Goal: Task Accomplishment & Management: Manage account settings

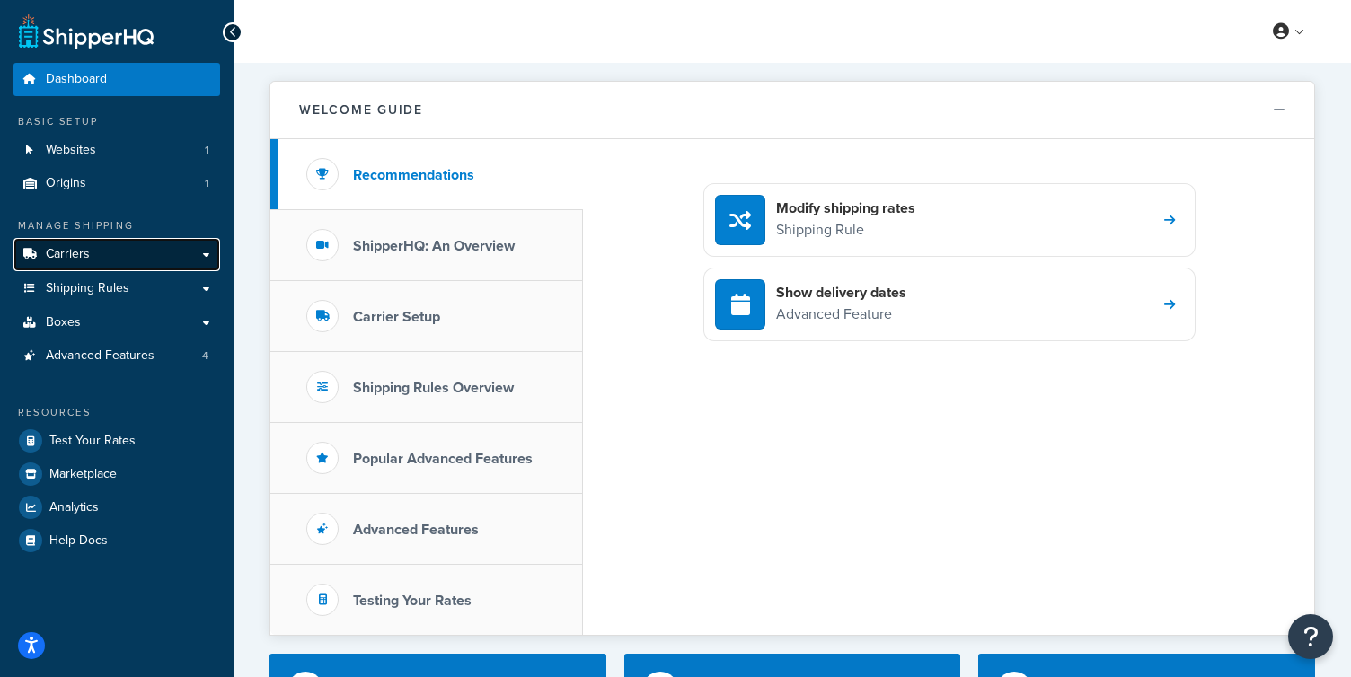
click at [101, 241] on link "Carriers" at bounding box center [116, 254] width 207 height 33
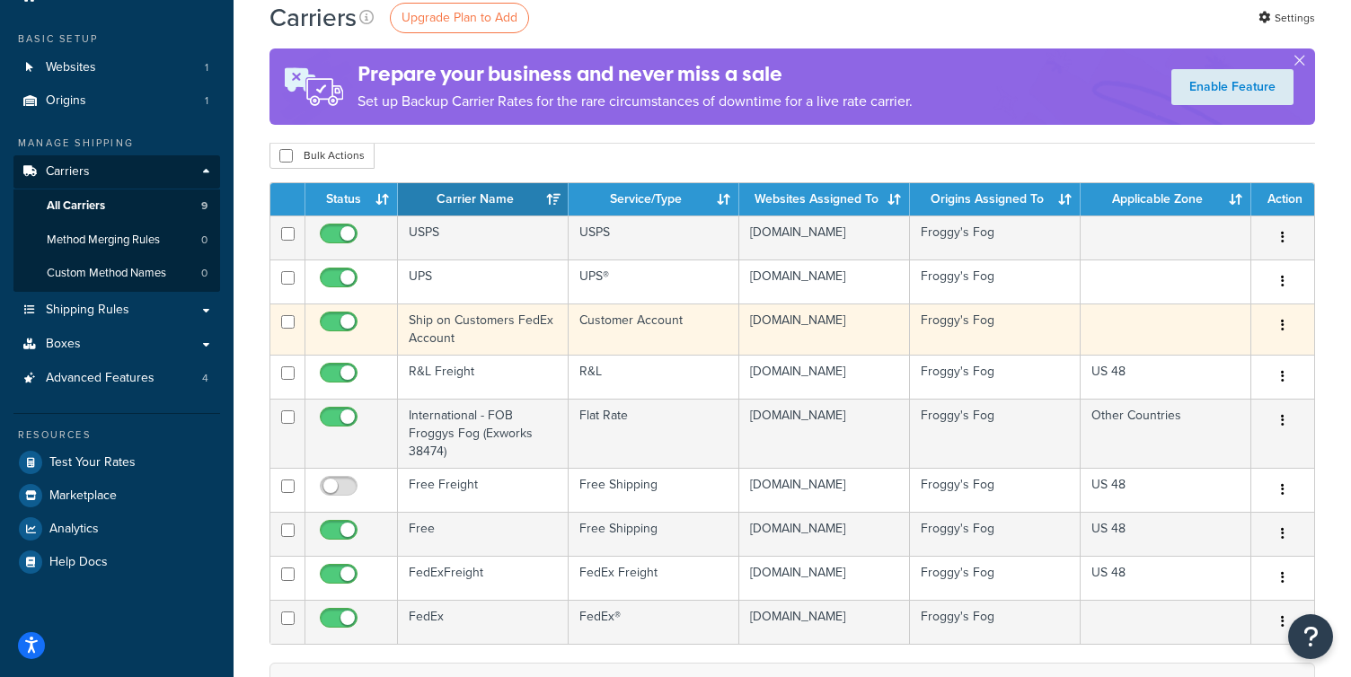
scroll to position [177, 0]
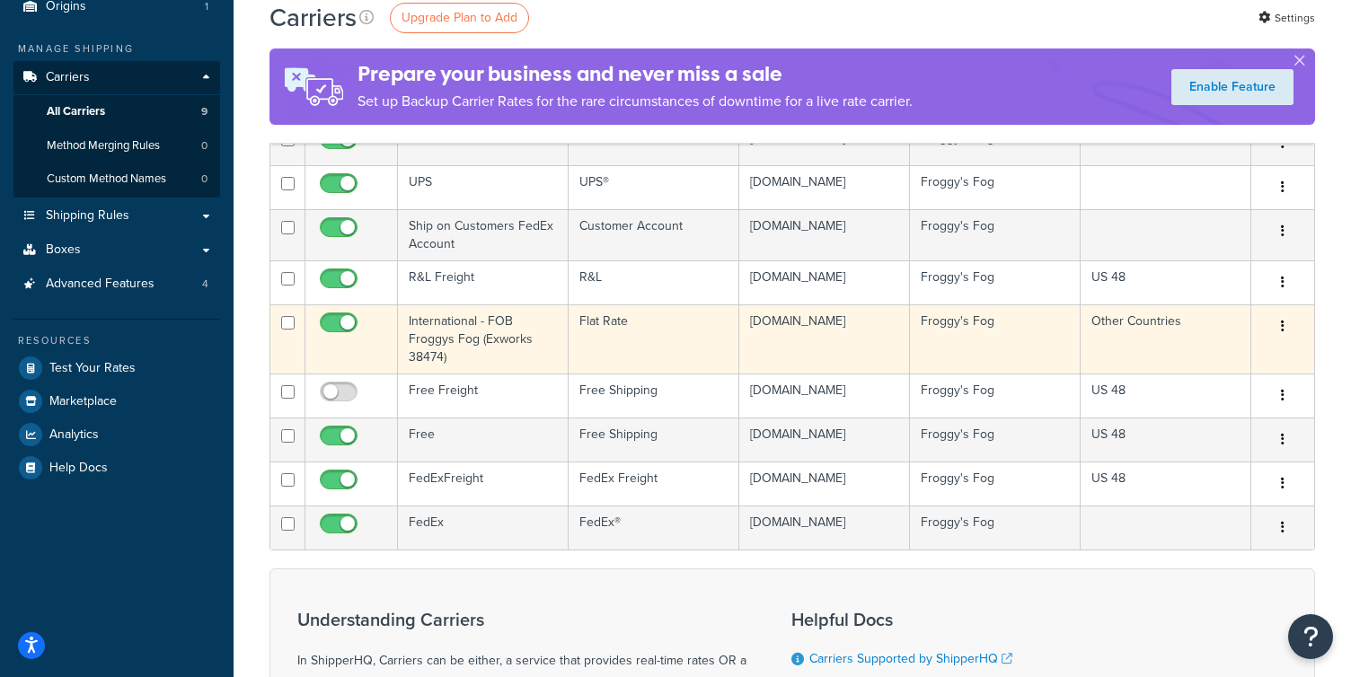
click at [456, 338] on td "International - FOB Froggys Fog (Exworks 38474)" at bounding box center [483, 338] width 171 height 69
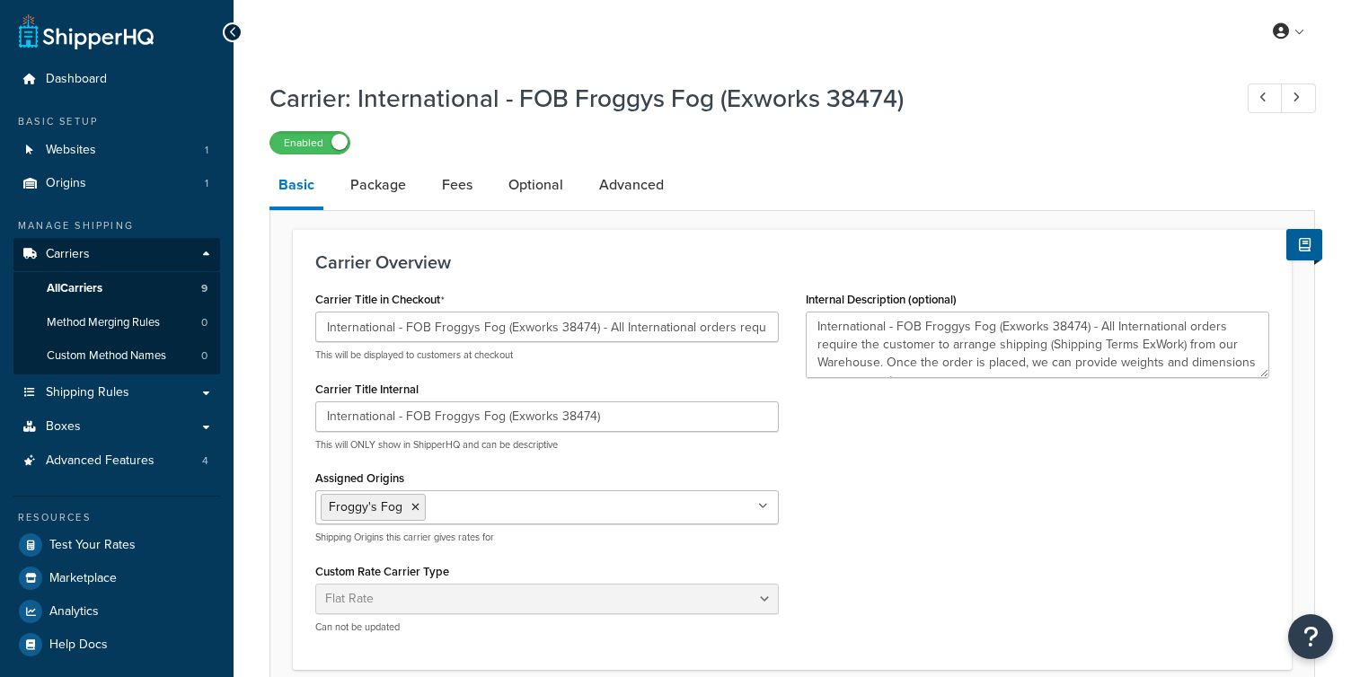
select select "flat"
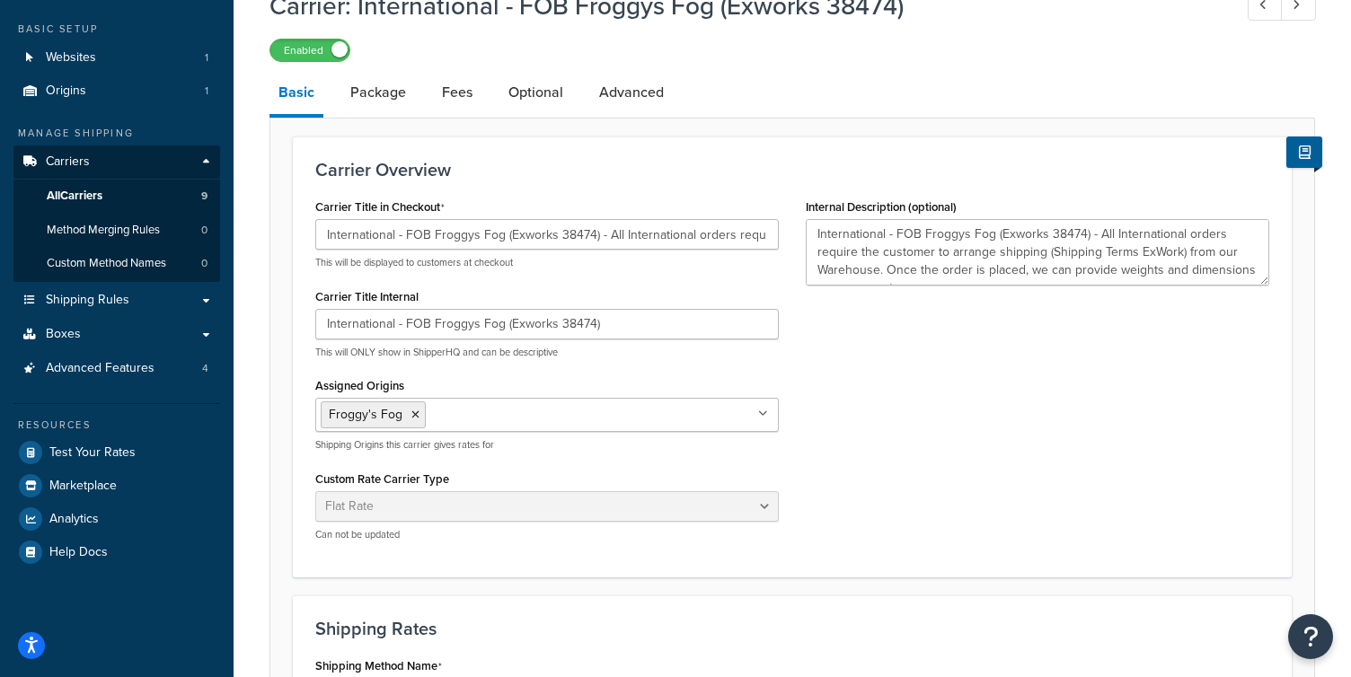
scroll to position [134, 0]
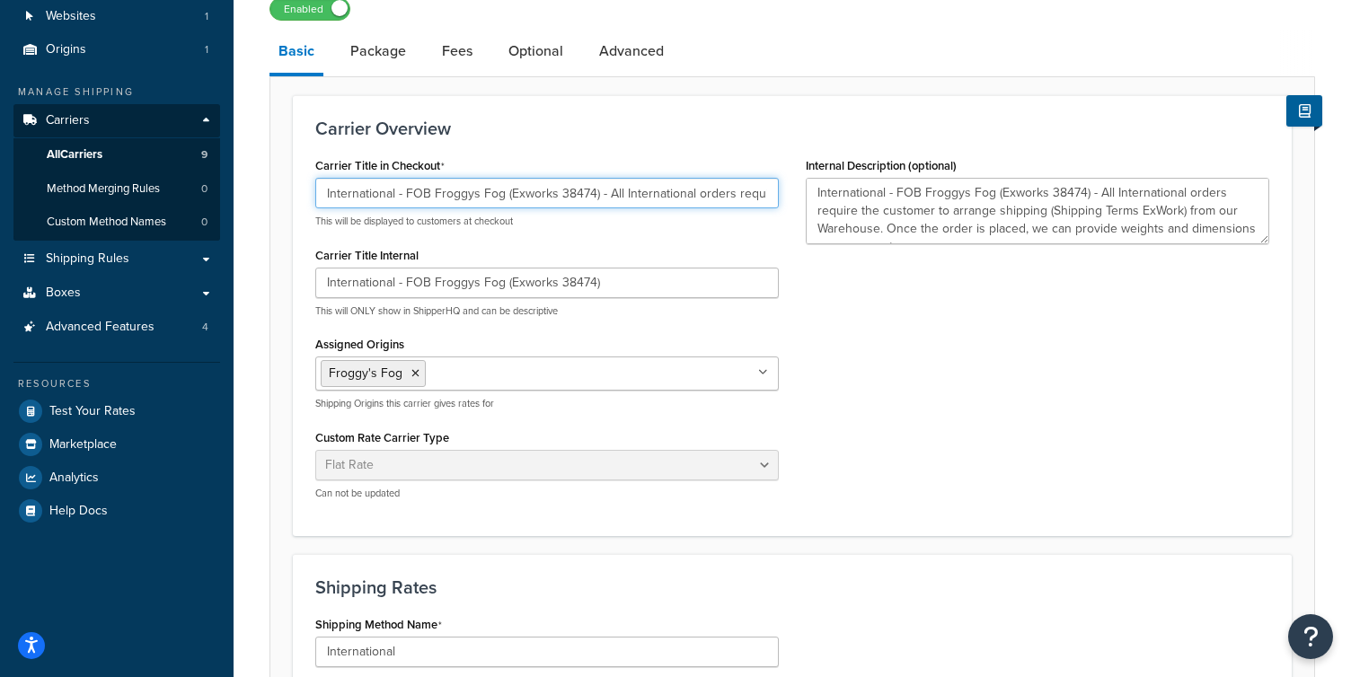
click at [322, 194] on input "International - FOB Froggys Fog (Exworks 38474) - All International orders requ…" at bounding box center [546, 193] width 463 height 31
drag, startPoint x: 657, startPoint y: 193, endPoint x: 880, endPoint y: 197, distance: 223.7
click at [880, 197] on div "Carrier Title in Checkout FOB Froggys Fog (Exworks 38474) - All International o…" at bounding box center [792, 333] width 981 height 361
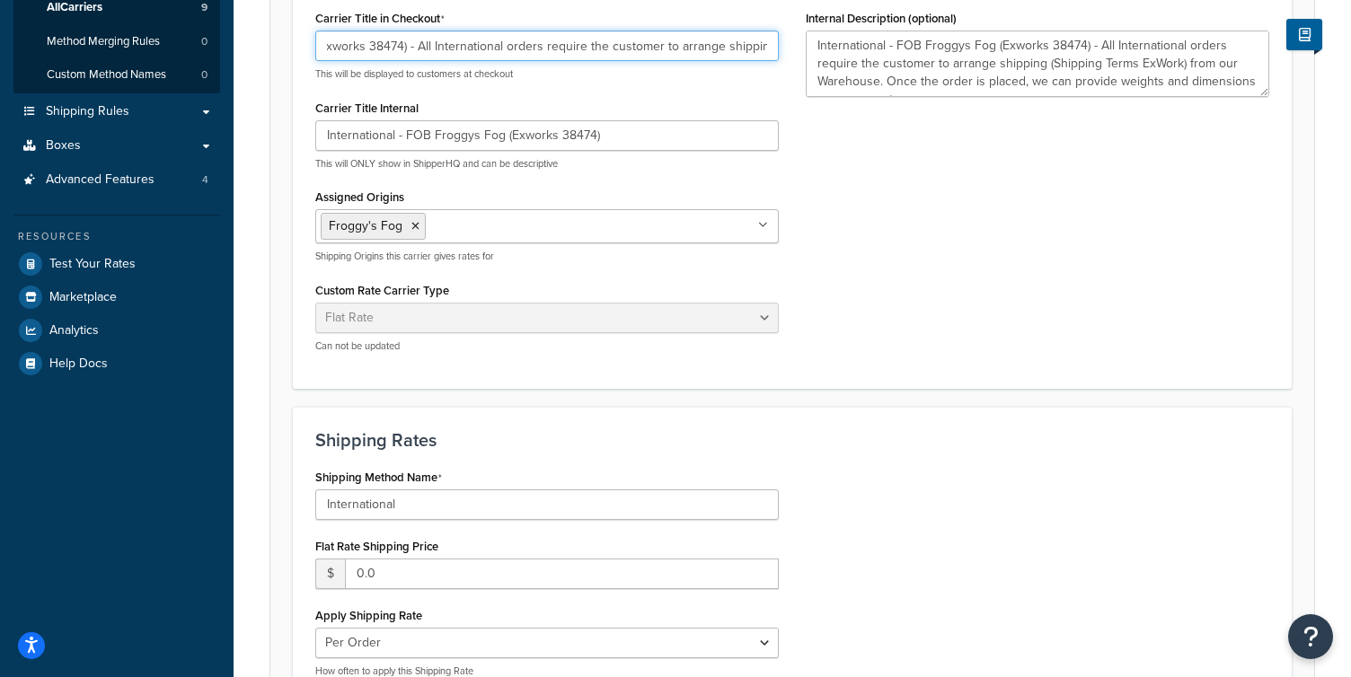
scroll to position [381, 0]
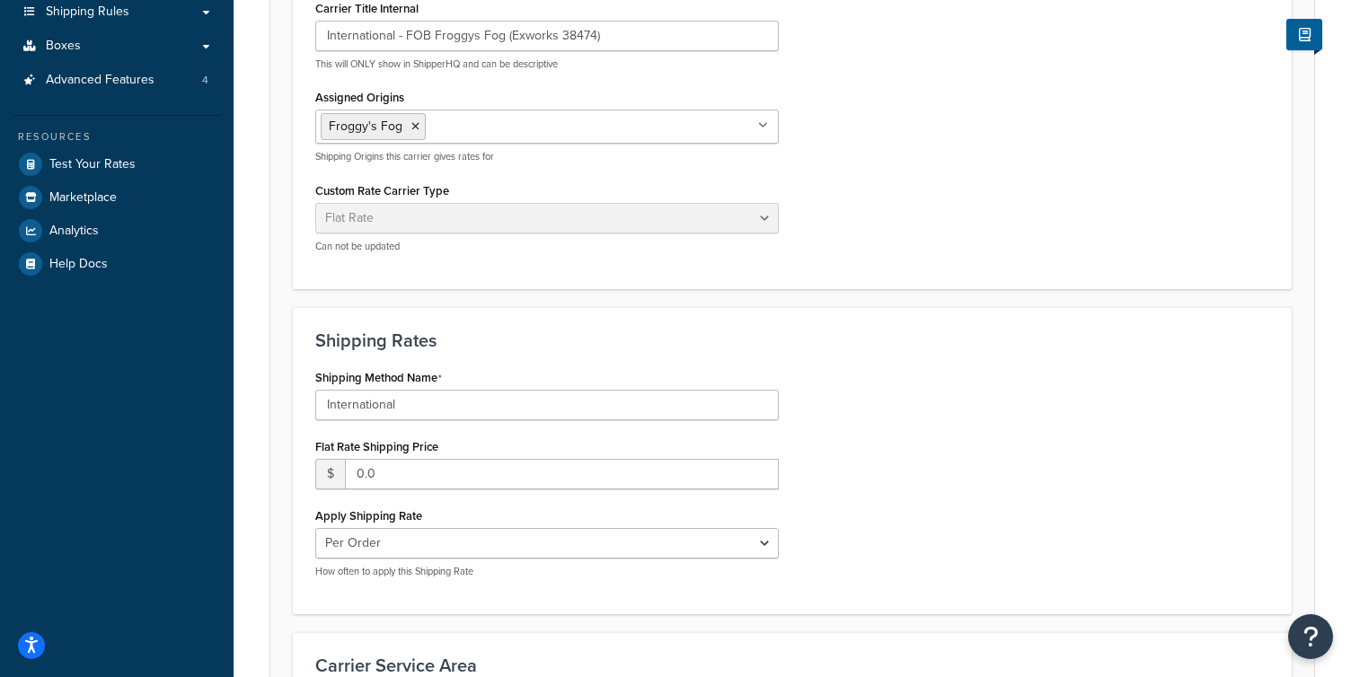
type input "FOB Froggys Fog (Exworks 38474) - All International orders require the customer…"
drag, startPoint x: 434, startPoint y: 408, endPoint x: 228, endPoint y: 401, distance: 205.8
click at [229, 401] on div "Dashboard Basic Setup Websites 1 Origins 1 Manage Shipping Carriers Carriers Al…" at bounding box center [675, 301] width 1351 height 1364
paste input "(Shipping Terms ExWork) from our Warehouse. Once the order is placed, we can pr…"
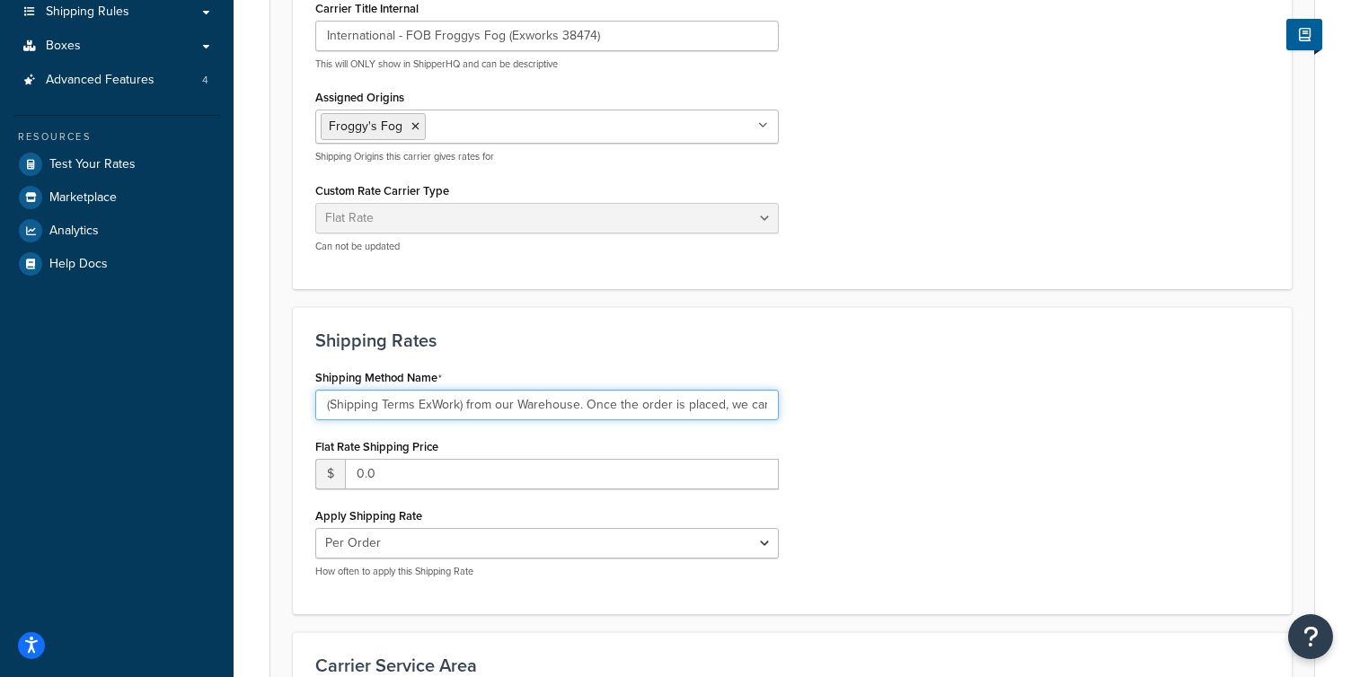
drag, startPoint x: 670, startPoint y: 410, endPoint x: 331, endPoint y: 413, distance: 339.5
click at [331, 413] on input "(Shipping Terms ExWork) from our Warehouse. Once the order is placed, we can pr…" at bounding box center [546, 405] width 463 height 31
click at [515, 408] on input "(Shipping Terms ExWork) from our Warehouse. Once the order is placed, we can pr…" at bounding box center [546, 405] width 463 height 31
drag, startPoint x: 469, startPoint y: 407, endPoint x: 227, endPoint y: 408, distance: 241.6
click at [227, 408] on div "Dashboard Basic Setup Websites 1 Origins 1 Manage Shipping Carriers Carriers Al…" at bounding box center [675, 301] width 1351 height 1364
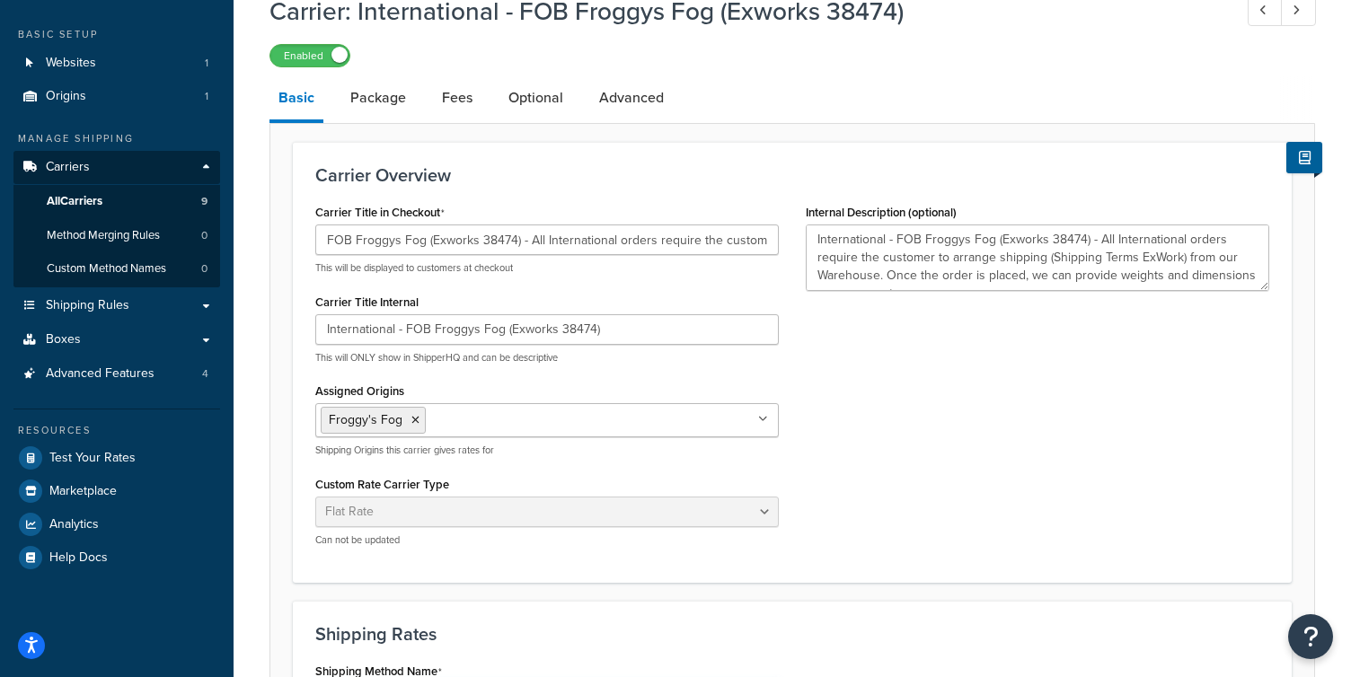
scroll to position [544, 0]
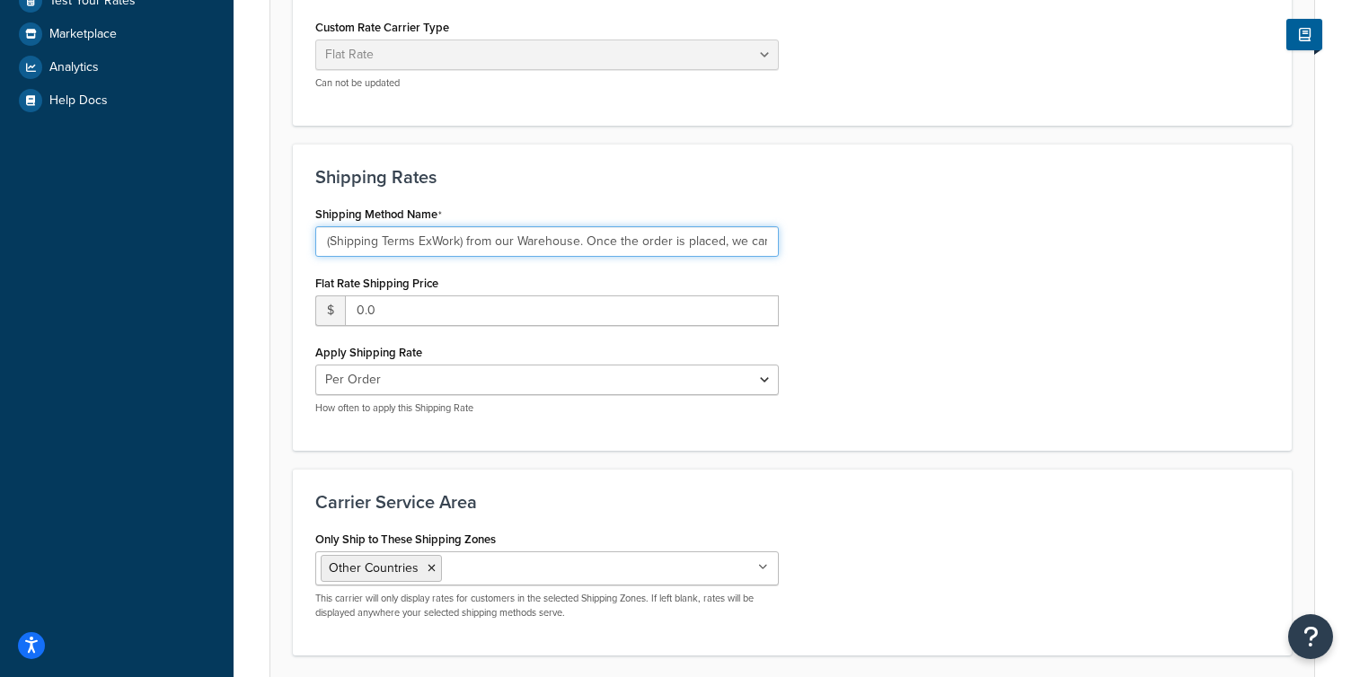
click at [516, 249] on input "(Shipping Terms ExWork) from our Warehouse. Once the order is placed, we can pr…" at bounding box center [546, 241] width 463 height 31
drag, startPoint x: 593, startPoint y: 247, endPoint x: 830, endPoint y: 251, distance: 237.1
click at [830, 251] on div "Shipping Method Name (Shipping Terms ExWork) from our Warehouse. Once the order…" at bounding box center [792, 314] width 981 height 227
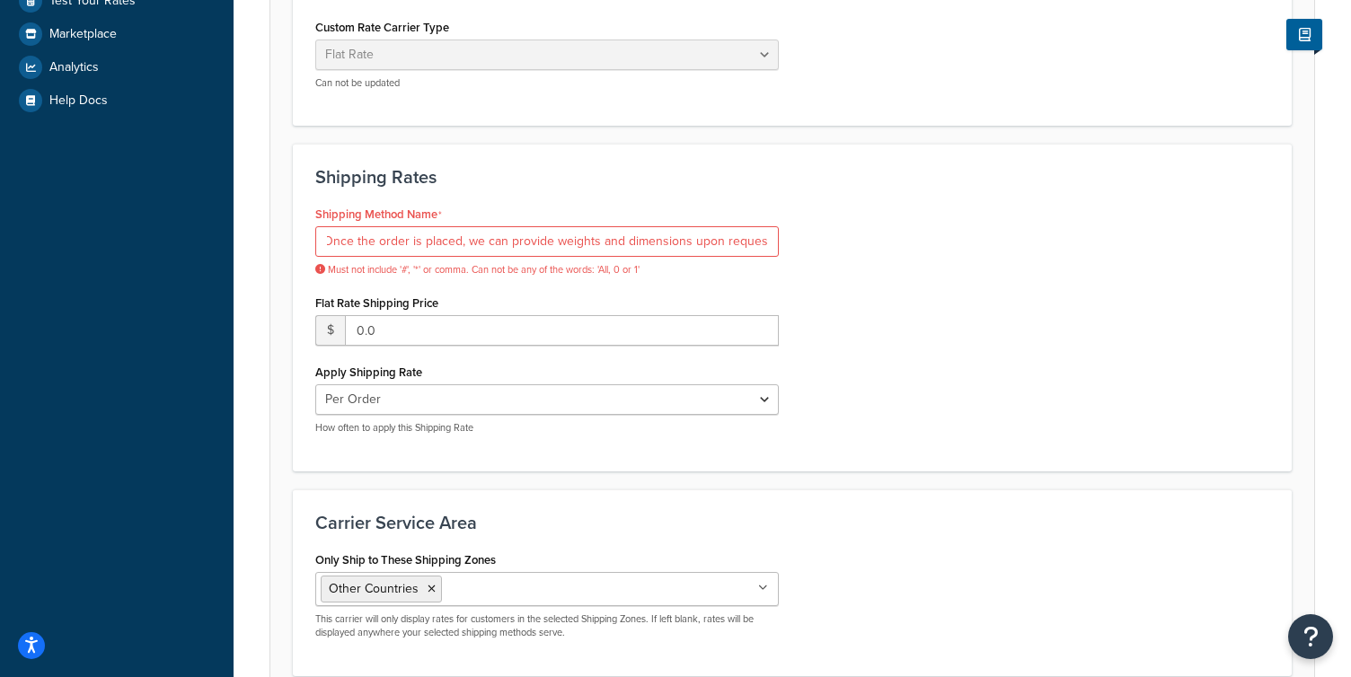
click at [965, 247] on div "Shipping Method Name (Shipping Terms ExWork) from our Warehouse. Once the order…" at bounding box center [792, 325] width 981 height 248
click at [464, 243] on input "(Shipping Terms ExWork) from our Warehouse. Once the order is placed, we can pr…" at bounding box center [546, 241] width 463 height 31
drag, startPoint x: 586, startPoint y: 239, endPoint x: 188, endPoint y: 238, distance: 398.8
click at [188, 238] on div "Dashboard Basic Setup Websites 1 Origins 1 Manage Shipping Carriers Carriers Al…" at bounding box center [675, 148] width 1351 height 1385
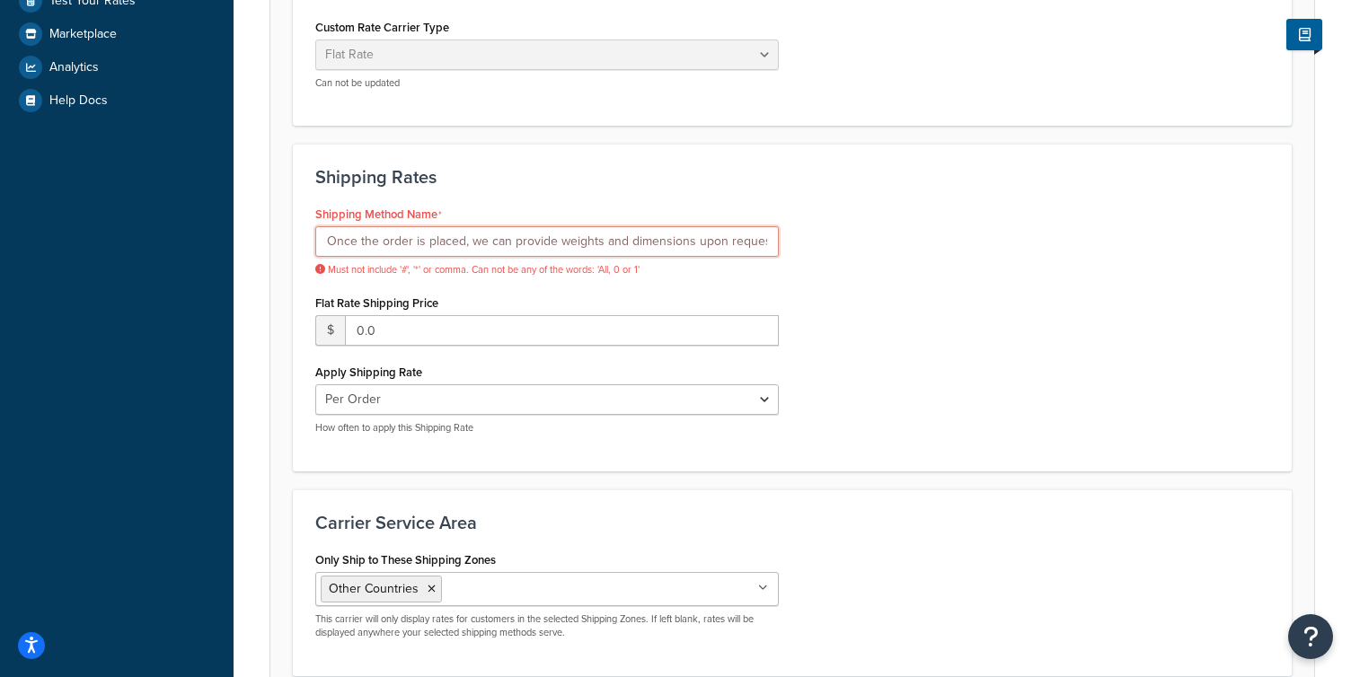
scroll to position [0, 3]
drag, startPoint x: 594, startPoint y: 247, endPoint x: 909, endPoint y: 243, distance: 315.3
click at [865, 246] on div "Shipping Method Name Once the order is placed, we can provide weights and dimen…" at bounding box center [792, 325] width 981 height 248
type input "Once the order is placed, we can provide weights and dimensions upon request."
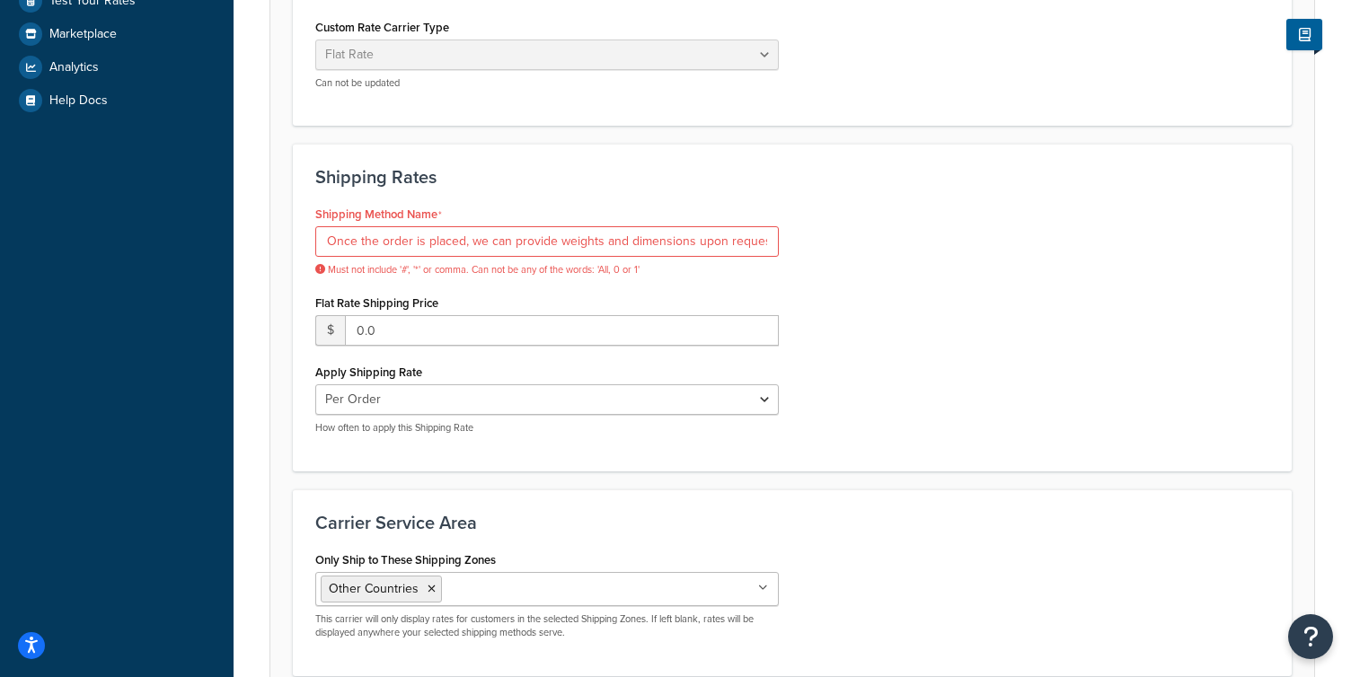
click at [1032, 233] on div "Shipping Method Name Once the order is placed, we can provide weights and dimen…" at bounding box center [792, 325] width 981 height 248
click at [464, 185] on h3 "Shipping Rates" at bounding box center [792, 177] width 954 height 20
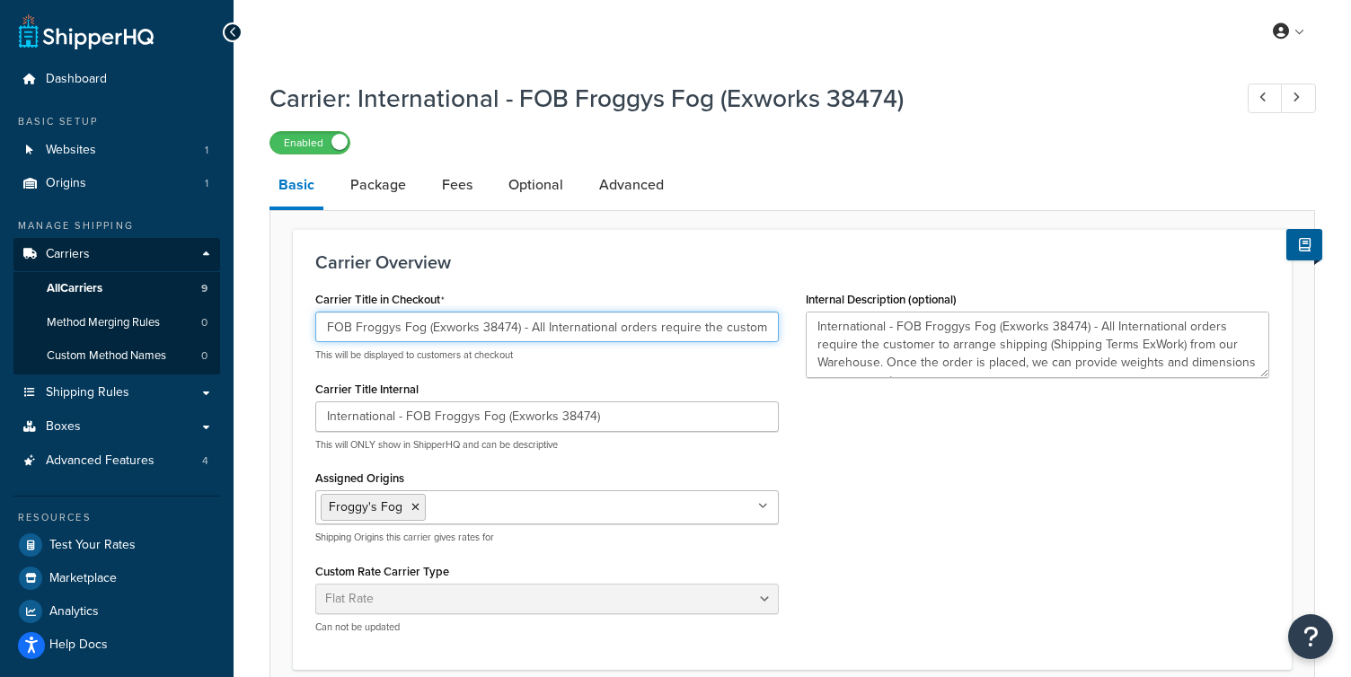
drag, startPoint x: 611, startPoint y: 324, endPoint x: 594, endPoint y: 324, distance: 17.1
click at [594, 324] on input "FOB Froggys Fog (Exworks 38474) - All International orders require the customer…" at bounding box center [546, 327] width 463 height 31
click at [546, 331] on input "FOB Froggys Fog (Exworks 38474) - All International orders require the customer…" at bounding box center [546, 327] width 463 height 31
drag, startPoint x: 692, startPoint y: 333, endPoint x: 744, endPoint y: 324, distance: 52.9
click at [721, 329] on input "FOB Froggys Fog (Exworks 38474) - International orders require the customer to …" at bounding box center [546, 327] width 463 height 31
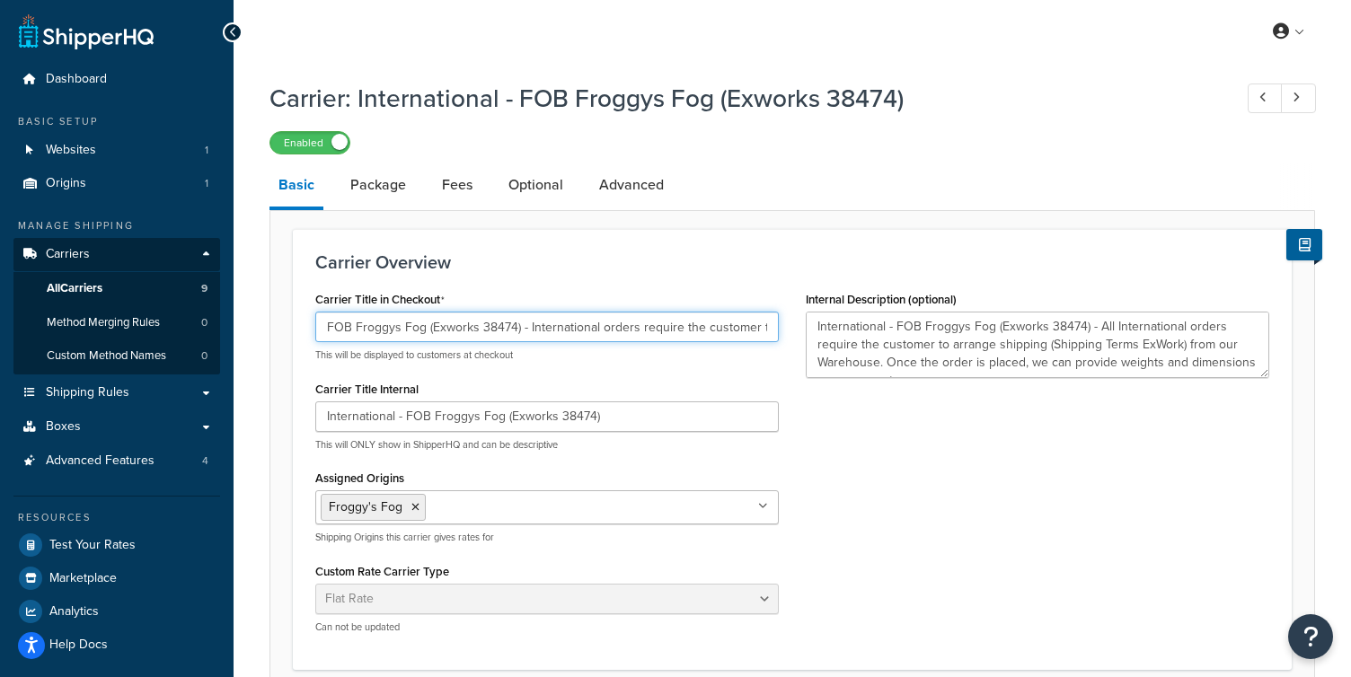
click at [738, 328] on input "FOB Froggys Fog (Exworks 38474) - International orders require the customer to …" at bounding box center [546, 327] width 463 height 31
click at [797, 332] on div "Carrier Title in Checkout FOB Froggys Fog (Exworks 38474) - International order…" at bounding box center [792, 466] width 981 height 361
click at [668, 331] on input "FOB Froggys Fog (Exworks 38474) - International orders require the customer to …" at bounding box center [546, 327] width 463 height 31
drag, startPoint x: 696, startPoint y: 329, endPoint x: 780, endPoint y: 327, distance: 83.5
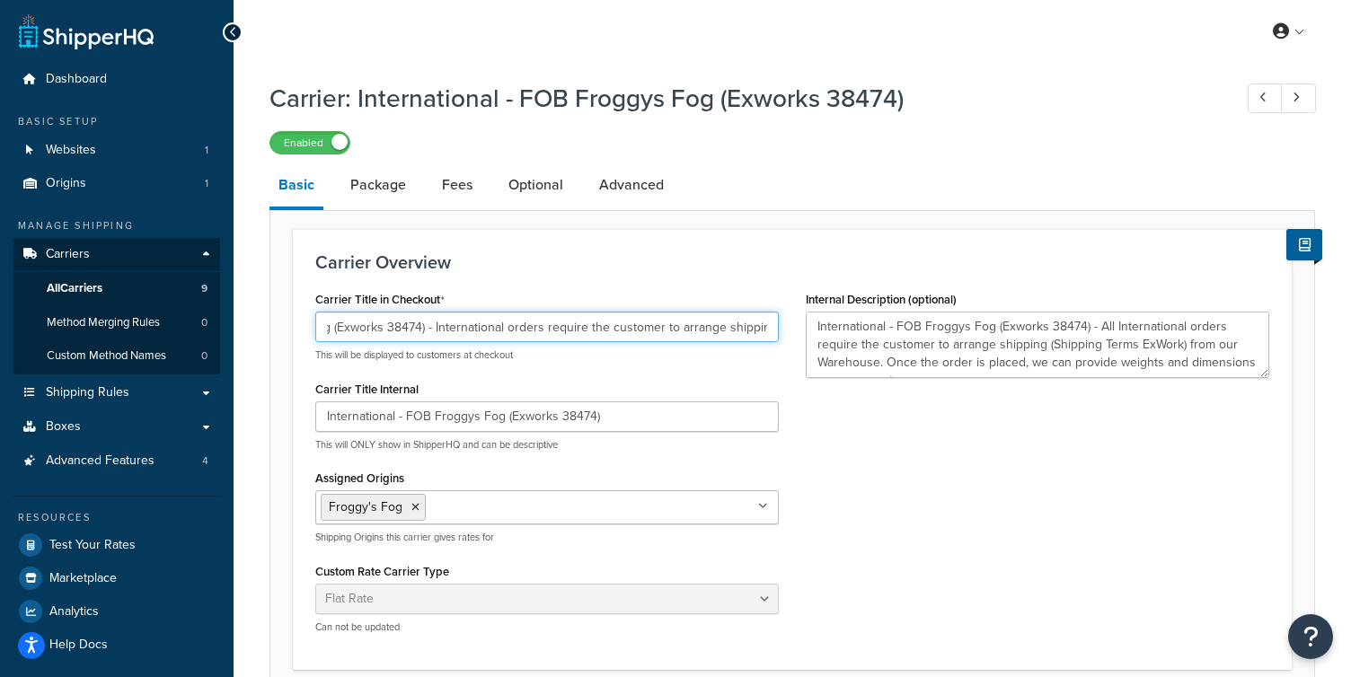
click at [780, 327] on div "Carrier Title in Checkout FOB Froggys Fog (Exworks 38474) - International order…" at bounding box center [547, 466] width 490 height 361
click at [744, 326] on input "FOB Froggys Fog (Exworks 38474) - International orders require the customer to …" at bounding box center [546, 327] width 463 height 31
drag, startPoint x: 758, startPoint y: 329, endPoint x: 904, endPoint y: 334, distance: 146.5
click at [897, 330] on div "Carrier Title in Checkout FOB Froggys Fog (Exworks 38474) - International order…" at bounding box center [792, 466] width 981 height 361
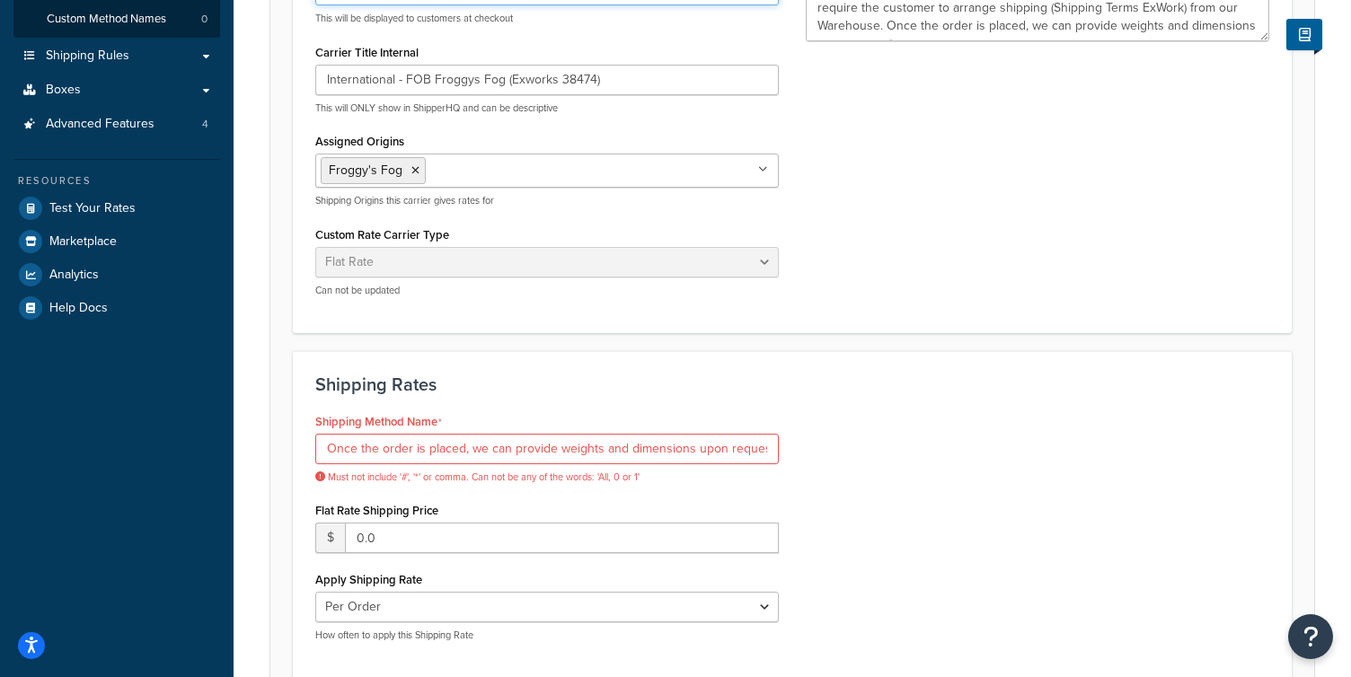
scroll to position [378, 0]
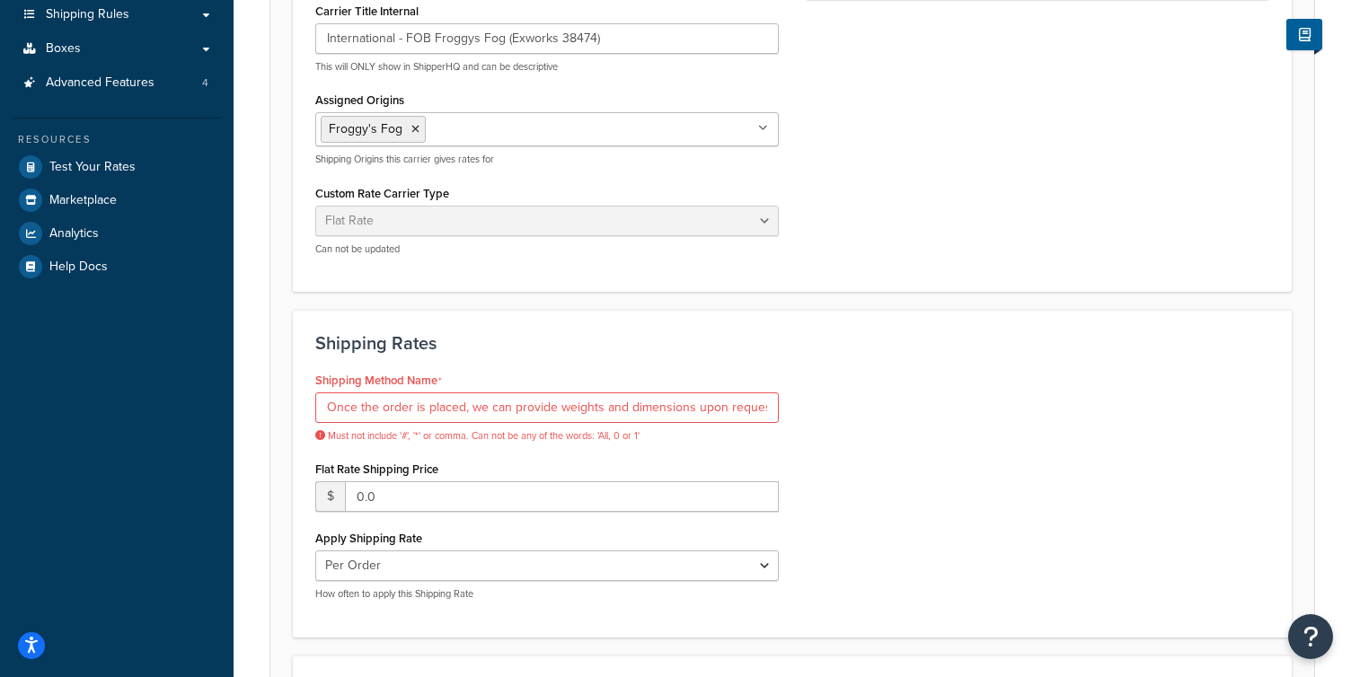
type input "FOB Froggys Fog (Exworks 38474) - International orders require the customer to …"
drag, startPoint x: 461, startPoint y: 402, endPoint x: 492, endPoint y: 408, distance: 31.9
click at [461, 403] on input "Once the order is placed, we can provide weights and dimensions upon request." at bounding box center [546, 407] width 463 height 31
drag, startPoint x: 946, startPoint y: 430, endPoint x: 938, endPoint y: 442, distance: 14.2
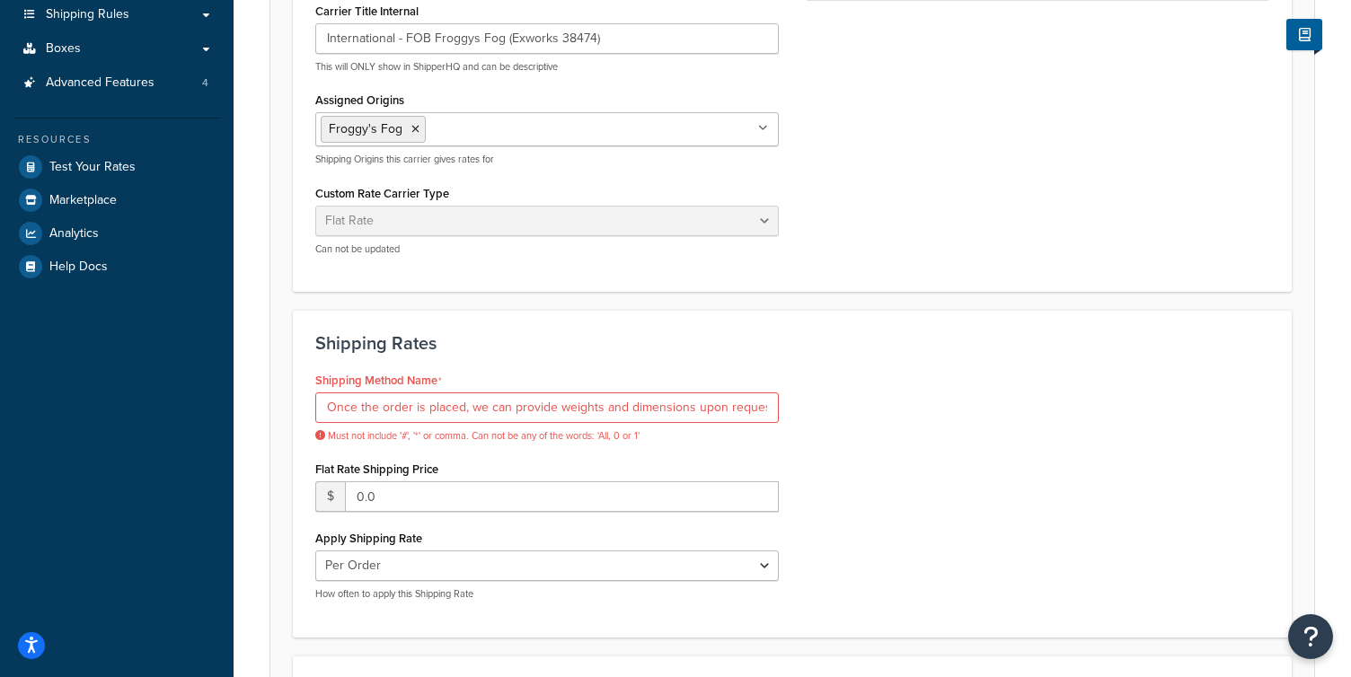
click at [941, 437] on div "Shipping Method Name Once the order is placed, we can provide weights and dimen…" at bounding box center [792, 491] width 981 height 248
click at [400, 409] on input "Once the order is placed, we can provide weights and dimensions upon request." at bounding box center [546, 407] width 463 height 31
drag, startPoint x: 379, startPoint y: 408, endPoint x: 287, endPoint y: 425, distance: 93.2
click at [287, 425] on form "Carrier Overview Carrier Title in Checkout FOB Froggys Fog (Exworks 38474) - In…" at bounding box center [792, 383] width 1044 height 1064
click at [474, 410] on input "Once the order is placed, we can provide weights and dimensions upon request." at bounding box center [546, 407] width 463 height 31
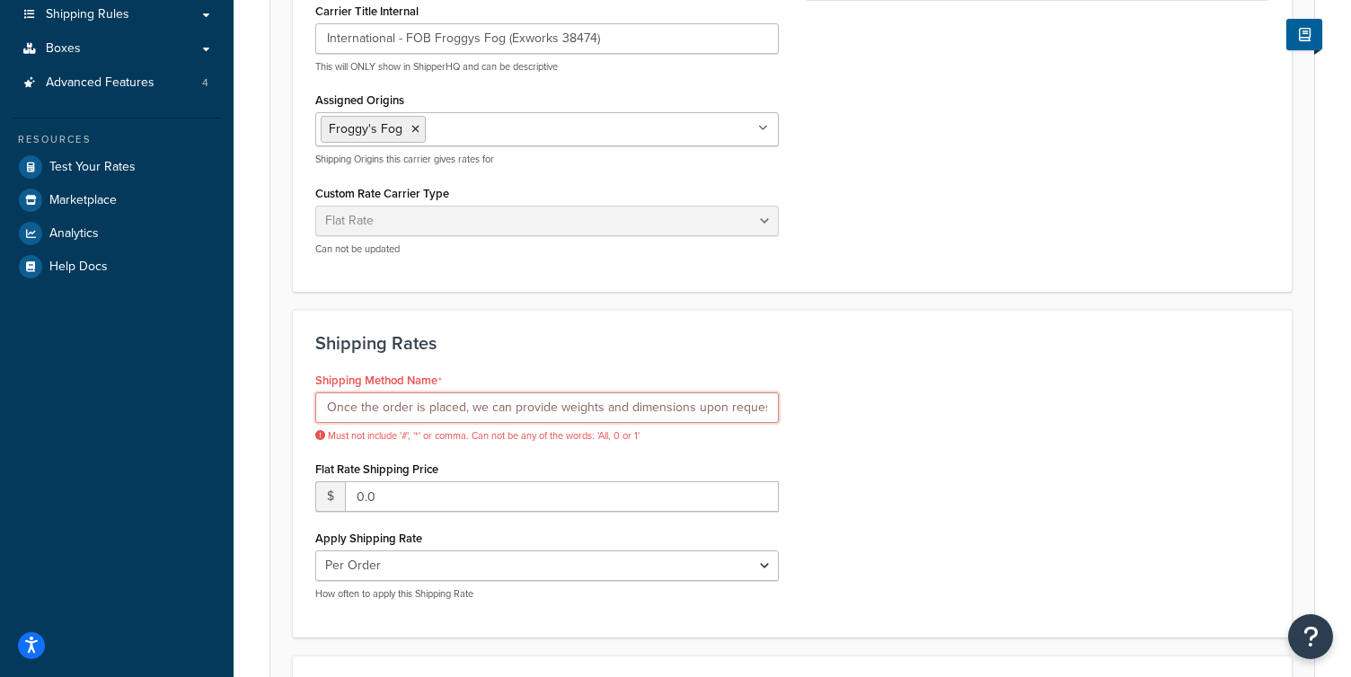
drag, startPoint x: 477, startPoint y: 407, endPoint x: 145, endPoint y: 396, distance: 332.5
click at [145, 396] on div "Dashboard Basic Setup Websites 1 Origins 1 Manage Shipping Carriers Carriers Al…" at bounding box center [675, 314] width 1351 height 1385
click at [440, 406] on input "Once the order is placed, we can provide weights and dimensions upon request." at bounding box center [546, 407] width 463 height 31
drag, startPoint x: 567, startPoint y: 412, endPoint x: 226, endPoint y: 416, distance: 340.4
click at [226, 416] on div "Dashboard Basic Setup Websites 1 Origins 1 Manage Shipping Carriers Carriers Al…" at bounding box center [675, 314] width 1351 height 1385
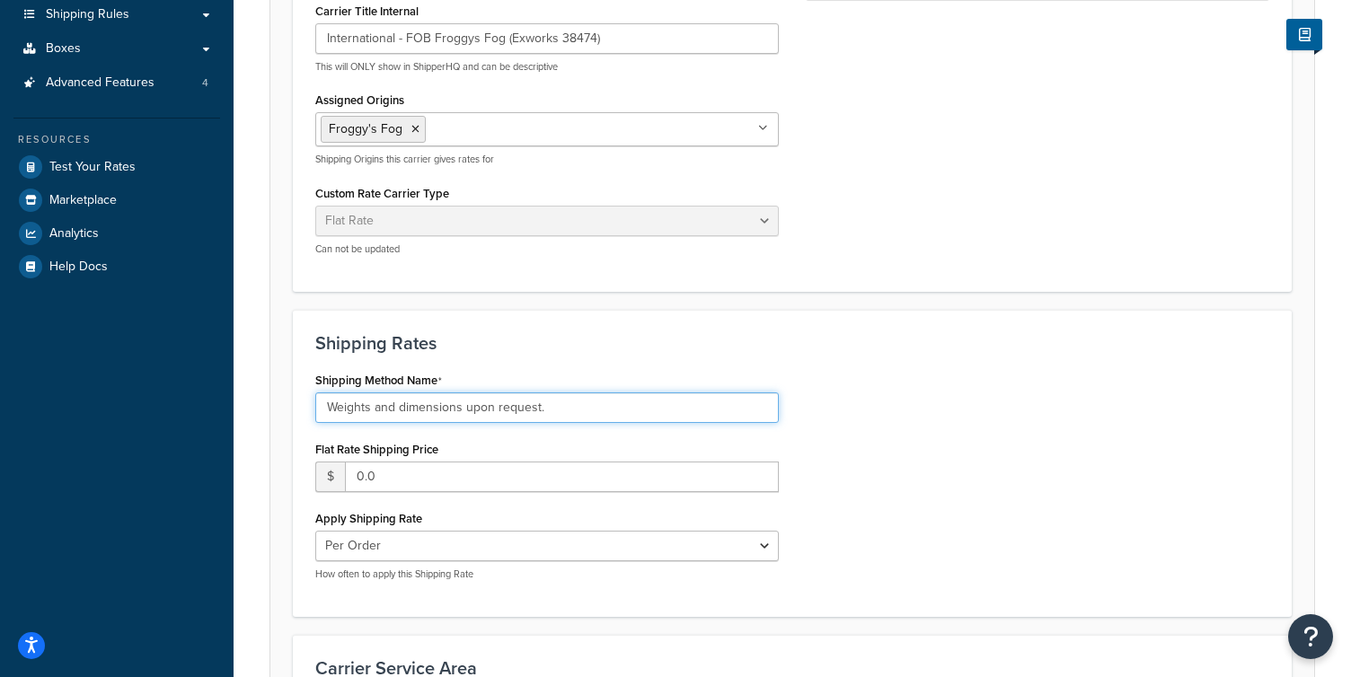
click at [463, 410] on input "Weights and dimensions upon request." at bounding box center [546, 407] width 463 height 31
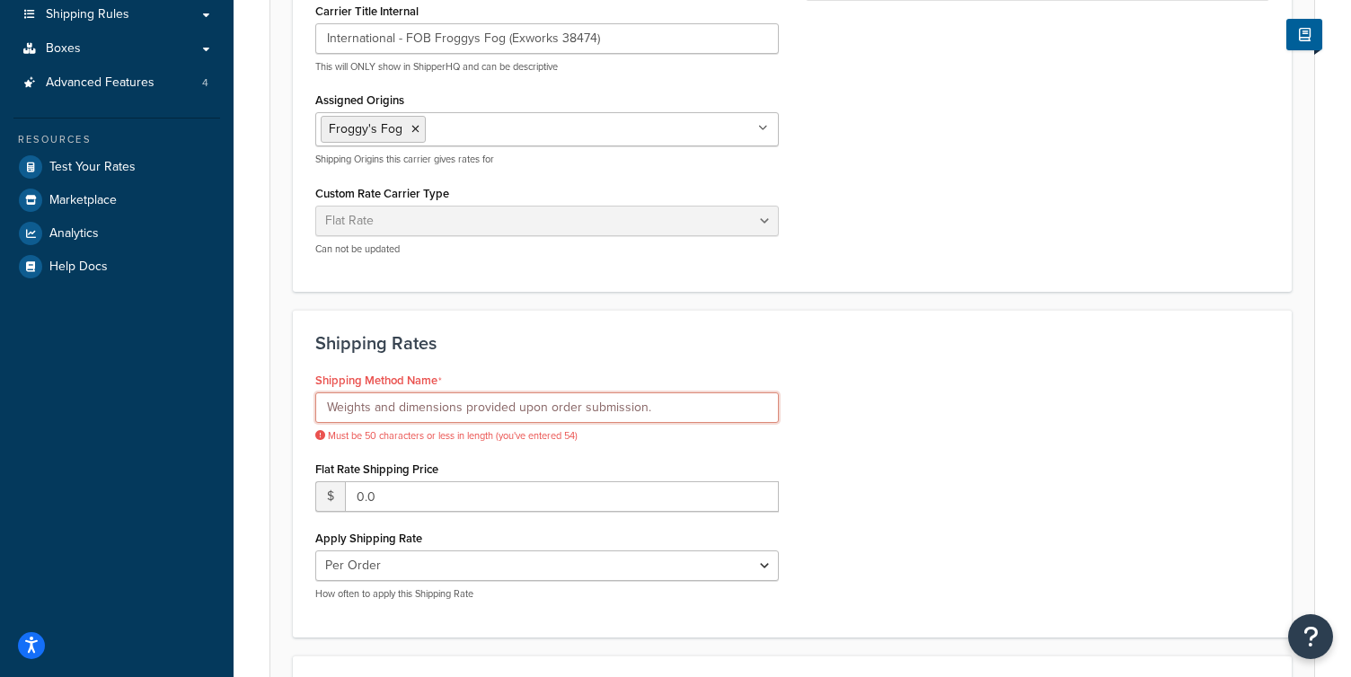
click at [550, 405] on input "Weights and dimensions provided upon order submission." at bounding box center [546, 407] width 463 height 31
drag, startPoint x: 516, startPoint y: 407, endPoint x: 466, endPoint y: 405, distance: 49.4
click at [466, 405] on input "Weights and dimensions provided upon order submission." at bounding box center [546, 407] width 463 height 31
click at [734, 405] on input "Weights and dimensions supplied upon order submission." at bounding box center [546, 407] width 463 height 31
drag, startPoint x: 577, startPoint y: 407, endPoint x: 516, endPoint y: 408, distance: 60.2
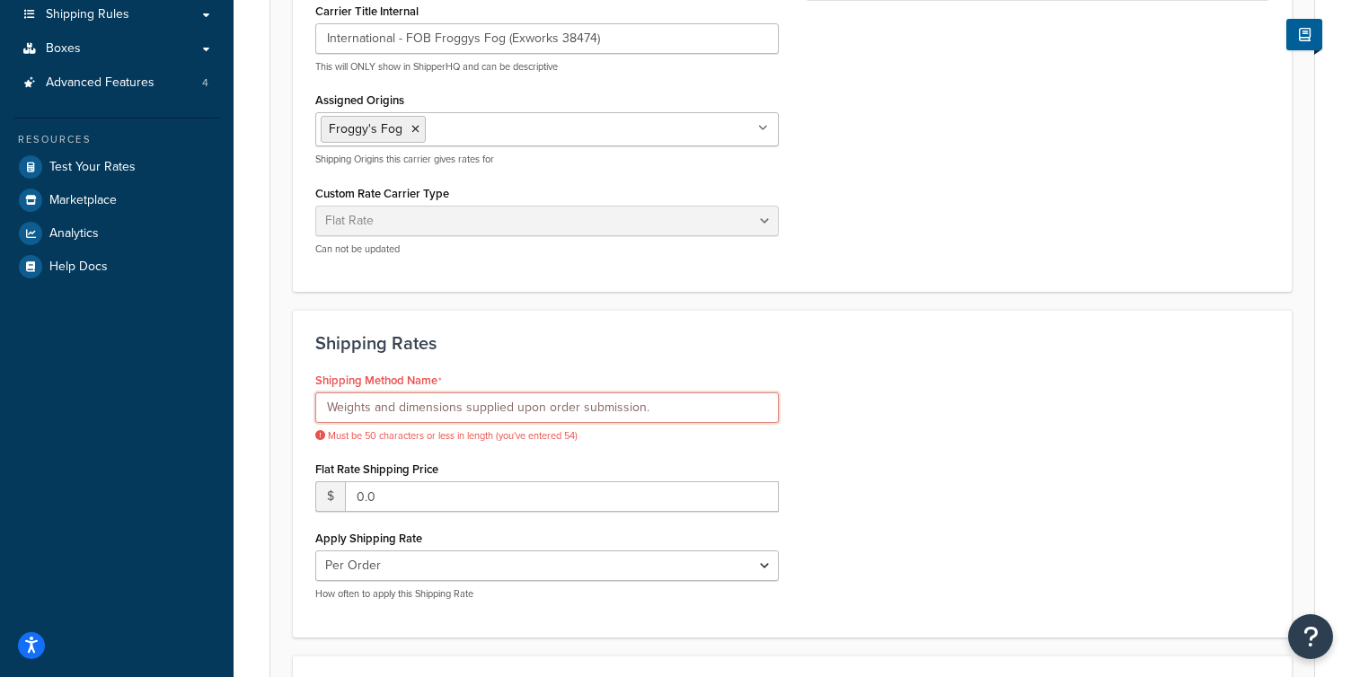
click at [516, 408] on input "Weights and dimensions supplied upon order submission." at bounding box center [546, 407] width 463 height 31
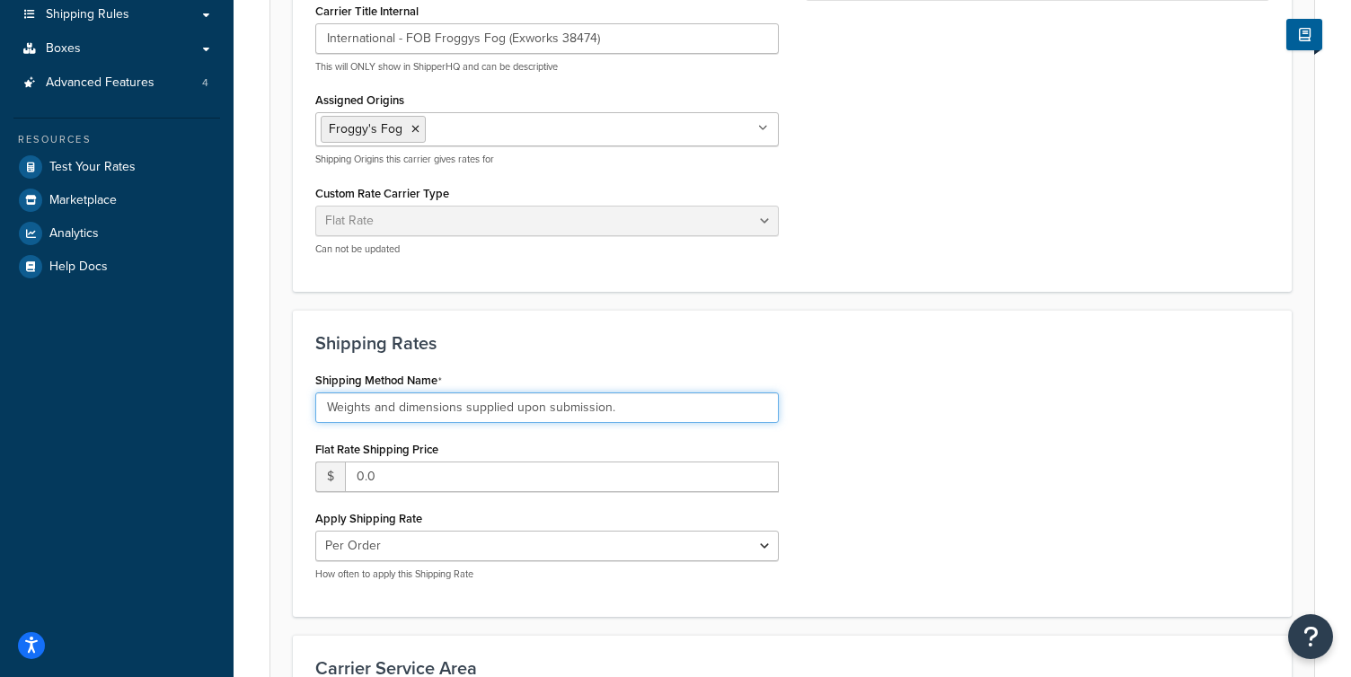
type input "Weights and dimensions supplied upon submission."
click at [848, 501] on div "Shipping Method Name Weights and dimensions supplied upon submission. Flat Rate…" at bounding box center [792, 480] width 981 height 227
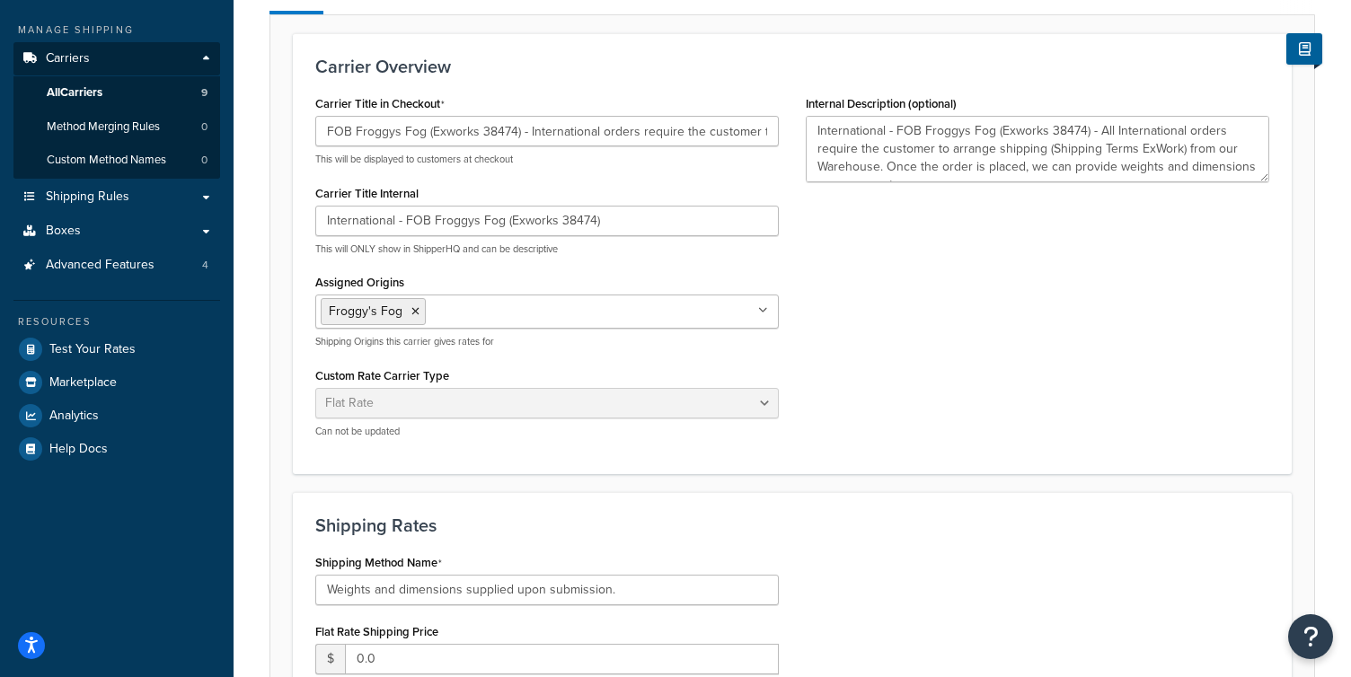
scroll to position [162, 0]
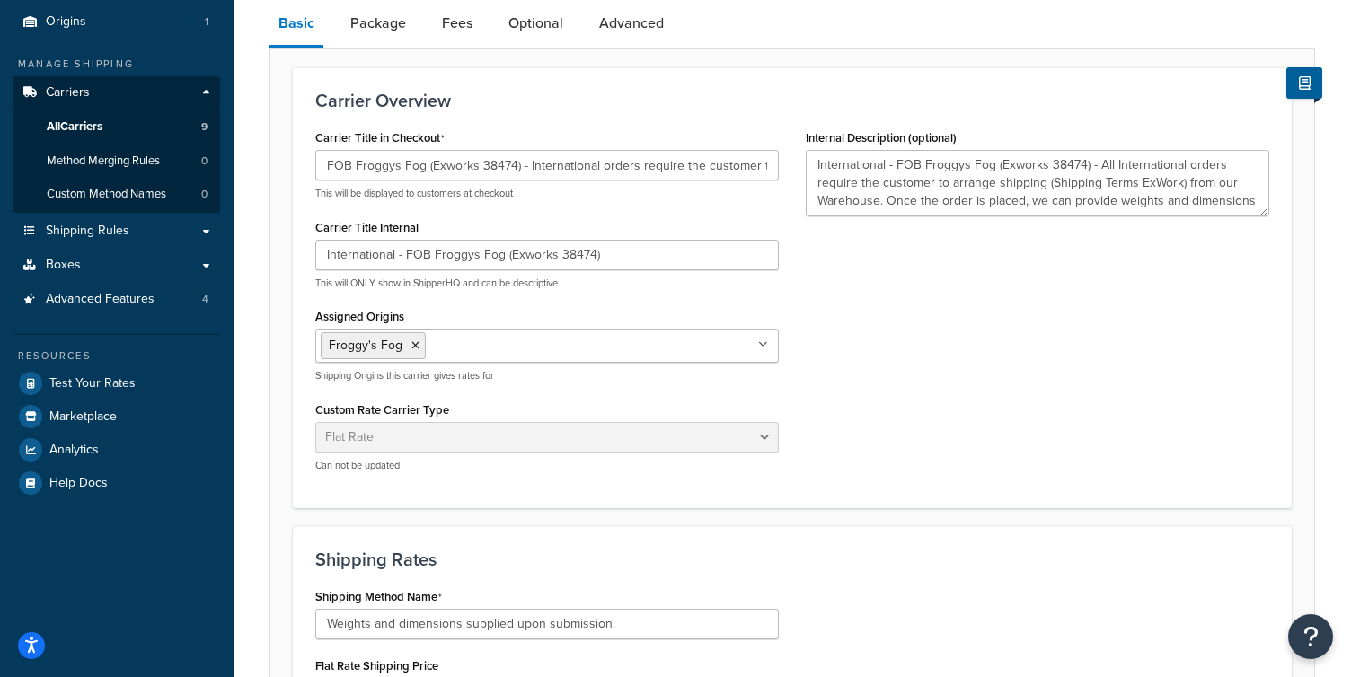
click at [1017, 382] on div "Carrier Title in Checkout FOB Froggys Fog (Exworks 38474) - International order…" at bounding box center [792, 305] width 981 height 361
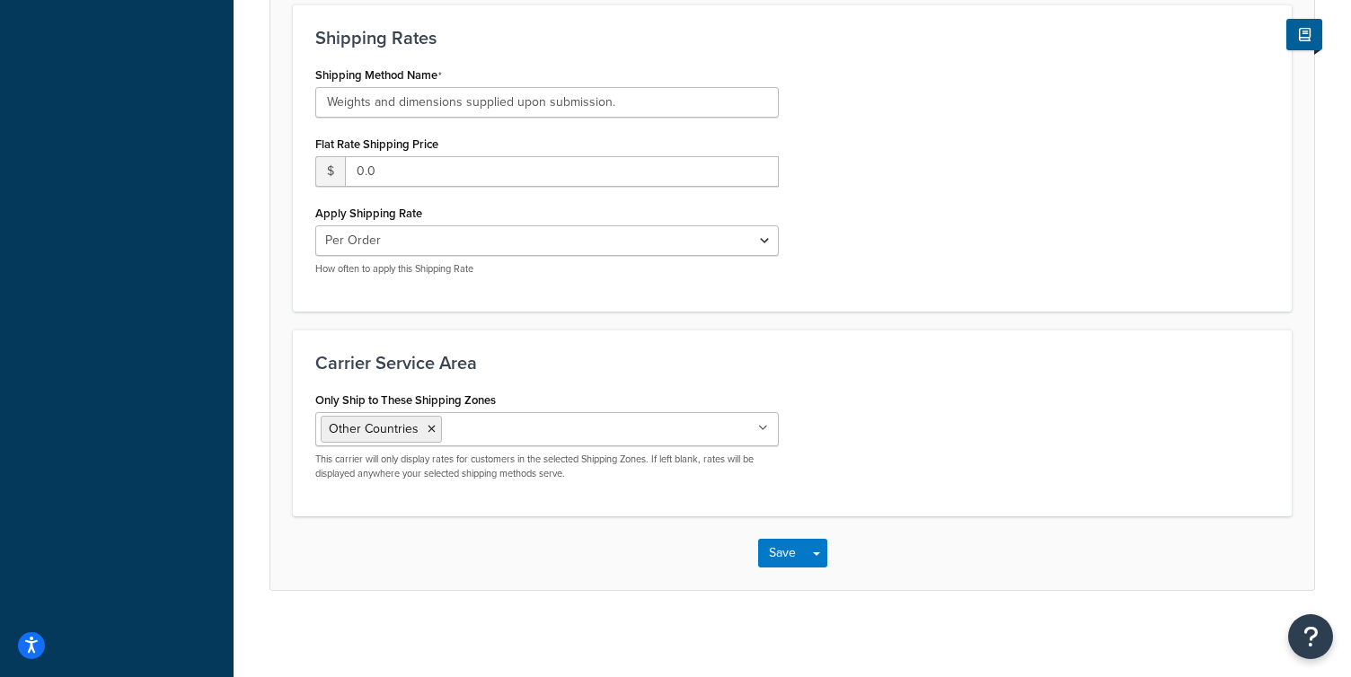
scroll to position [688, 0]
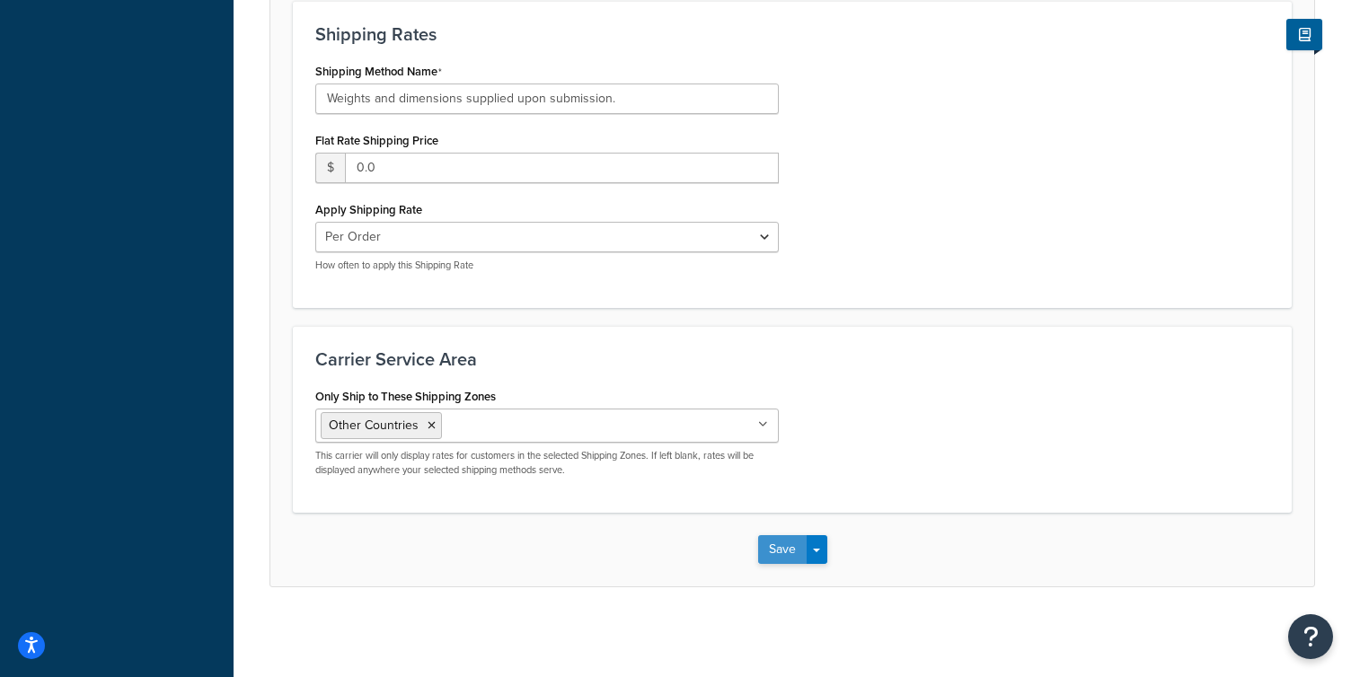
click at [764, 540] on button "Save" at bounding box center [782, 549] width 48 height 29
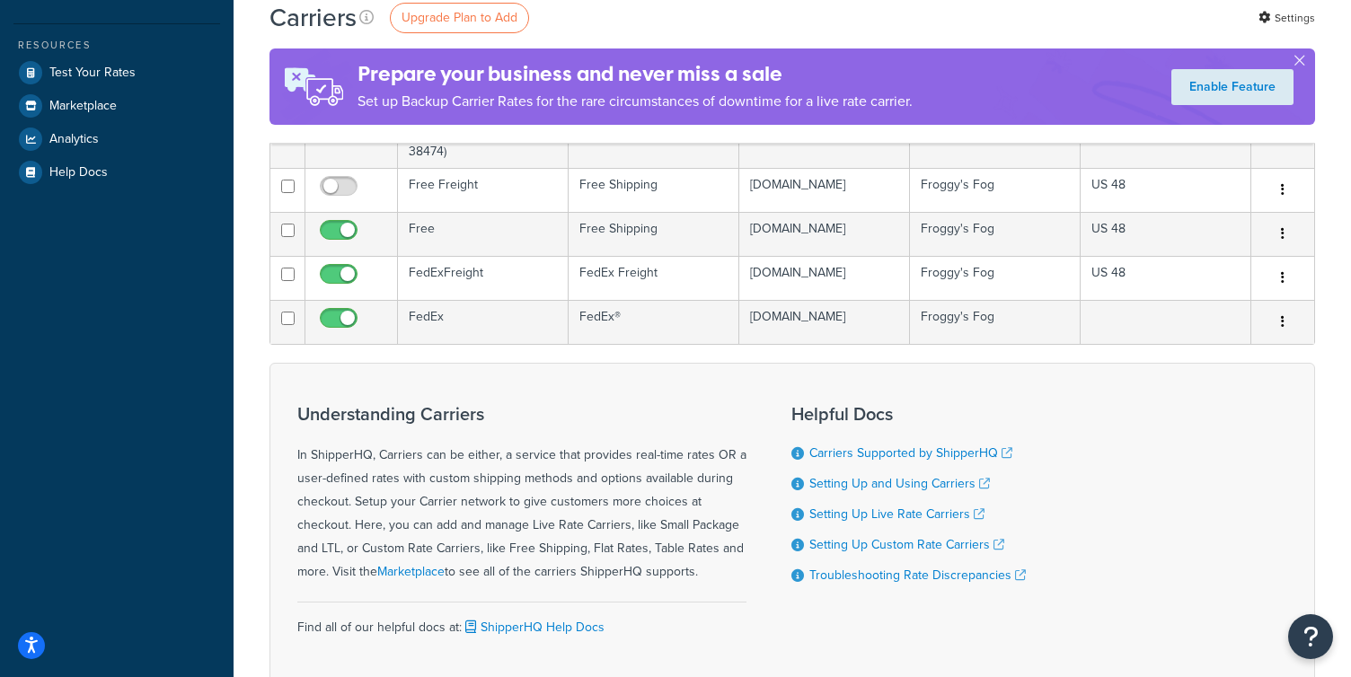
scroll to position [476, 0]
